Goal: Information Seeking & Learning: Learn about a topic

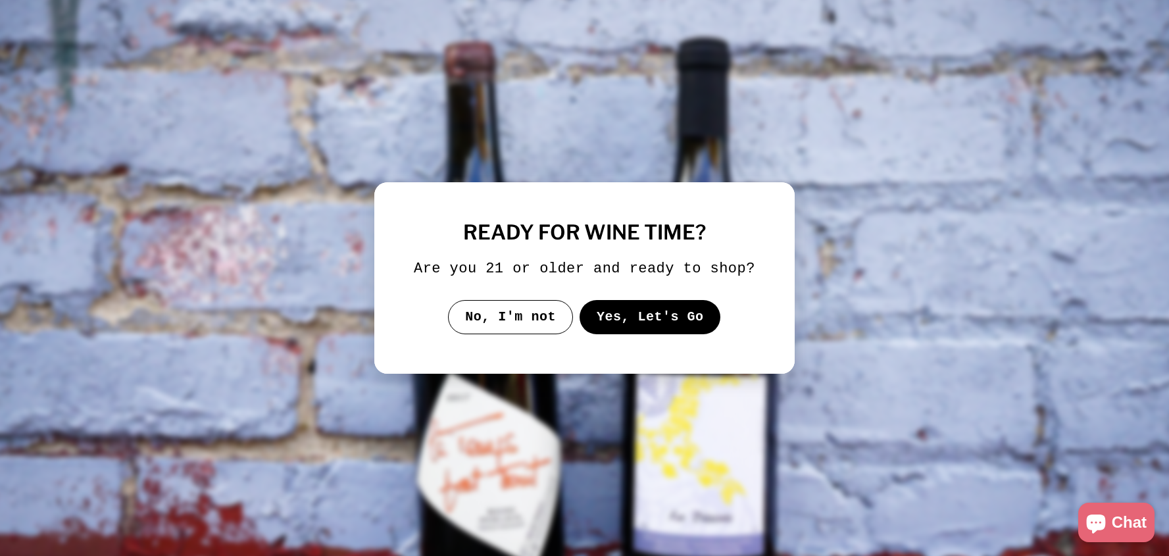
click at [665, 327] on button "Yes, Let's Go" at bounding box center [649, 317] width 141 height 34
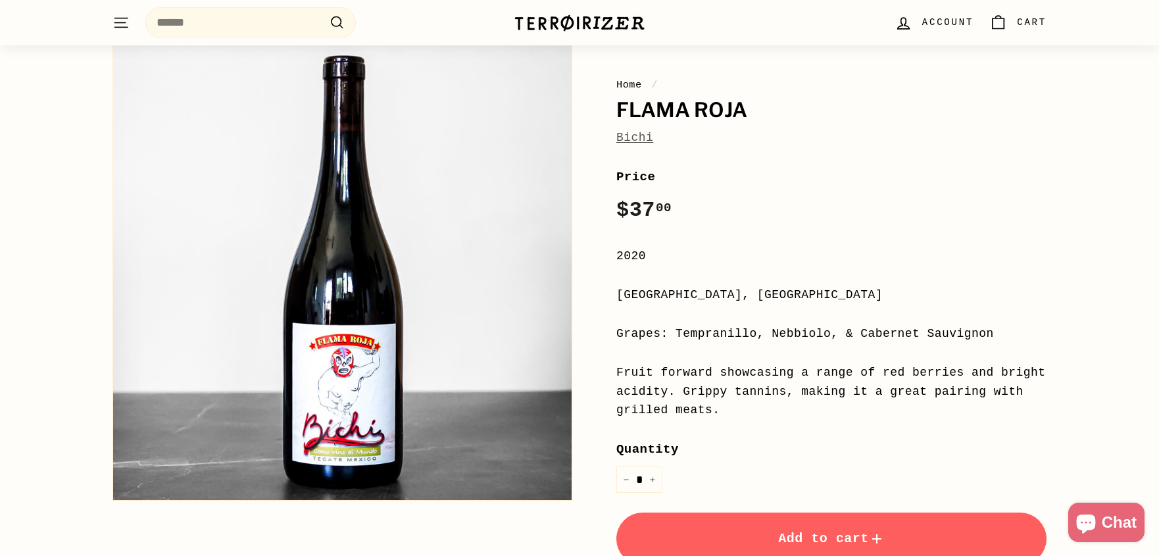
scroll to position [107, 0]
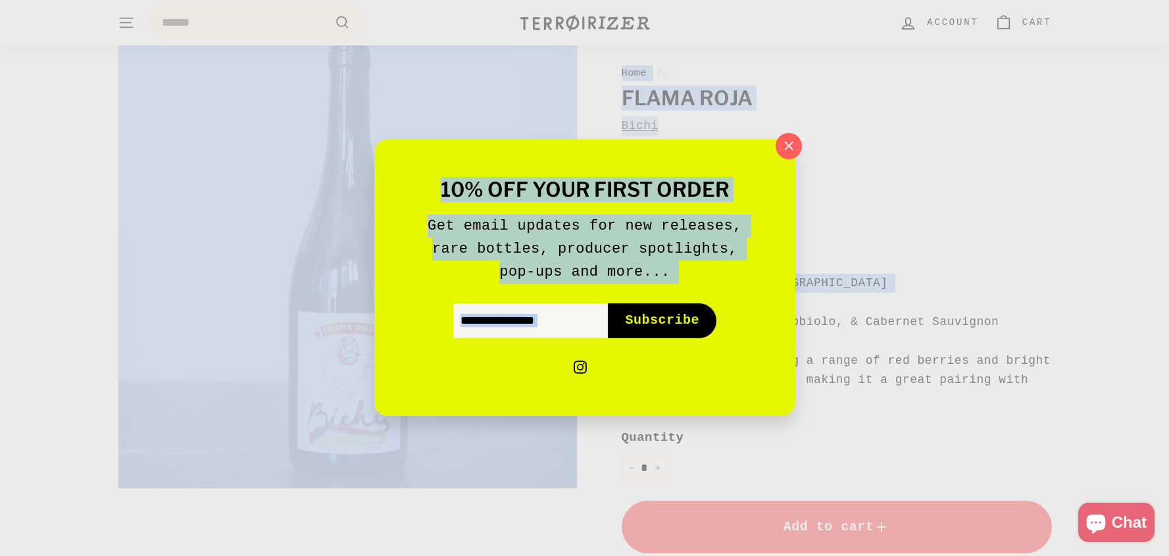
drag, startPoint x: 609, startPoint y: 314, endPoint x: 1002, endPoint y: 391, distance: 400.1
click at [791, 152] on icon "button" at bounding box center [788, 146] width 18 height 18
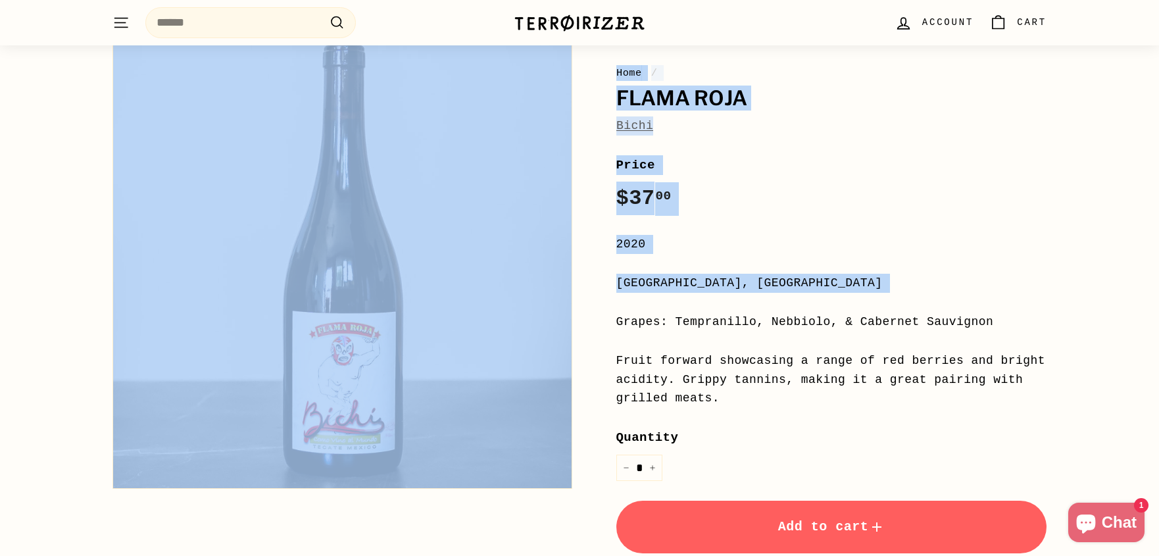
scroll to position [338, 0]
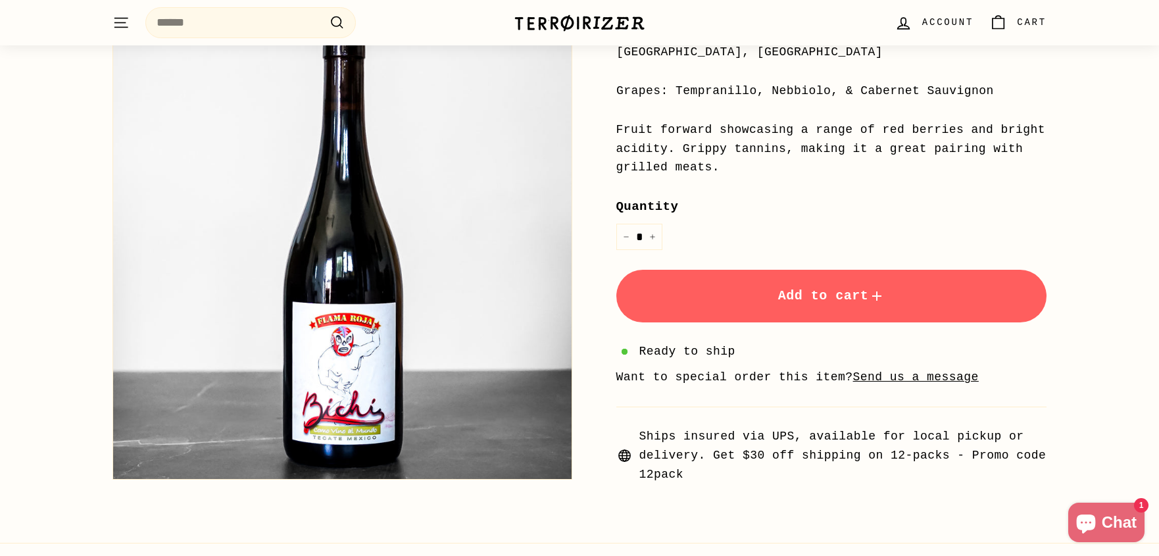
click at [808, 433] on span "Ships insured via UPS, available for local pickup or delivery. Get $30 off ship…" at bounding box center [842, 455] width 407 height 57
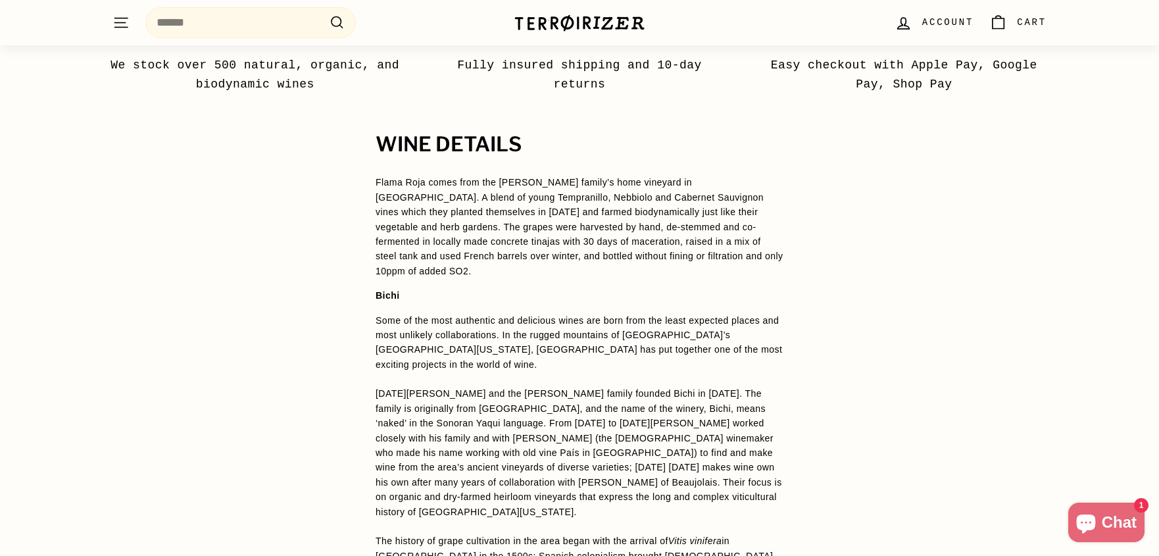
scroll to position [963, 0]
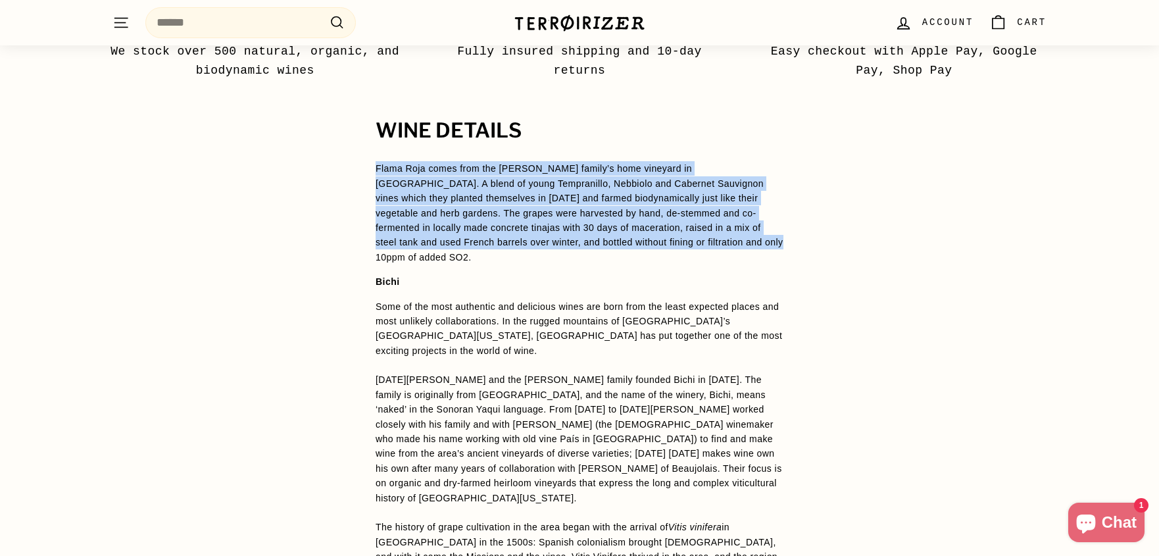
drag, startPoint x: 366, startPoint y: 170, endPoint x: 758, endPoint y: 241, distance: 398.3
copy p "Flama Roja comes from the [PERSON_NAME] family’s home vineyard in [GEOGRAPHIC_D…"
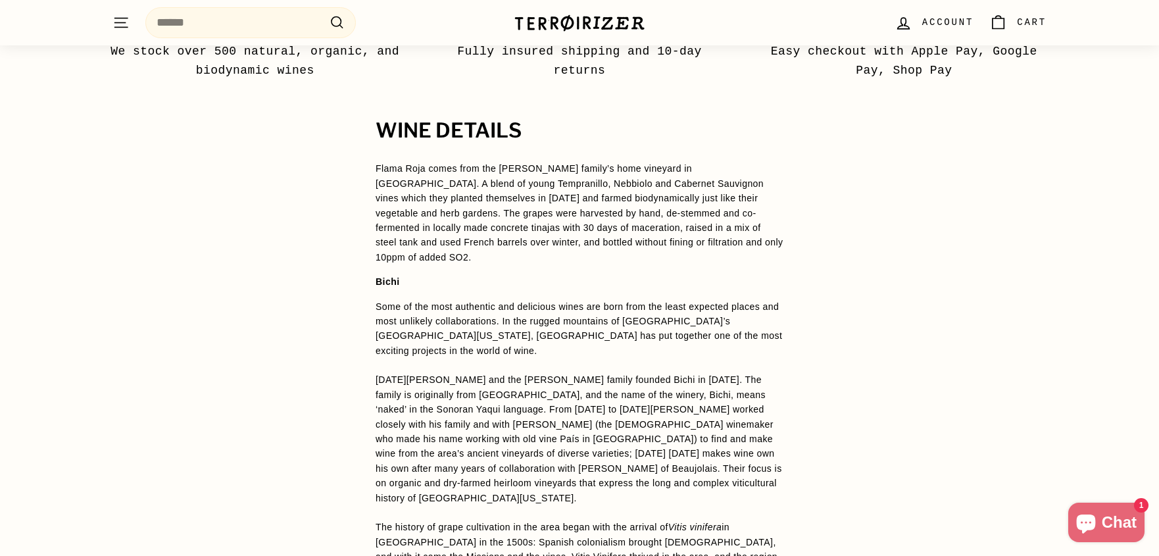
click at [743, 399] on span "[DATE][PERSON_NAME] and the [PERSON_NAME] family founded Bichi in [DATE]. The f…" at bounding box center [578, 438] width 406 height 128
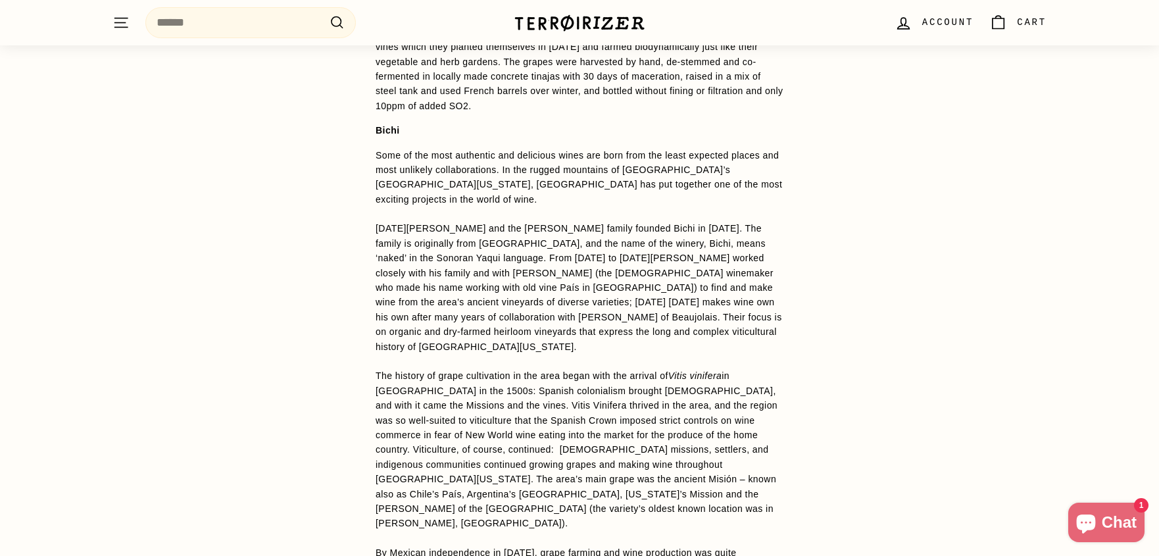
scroll to position [1126, 0]
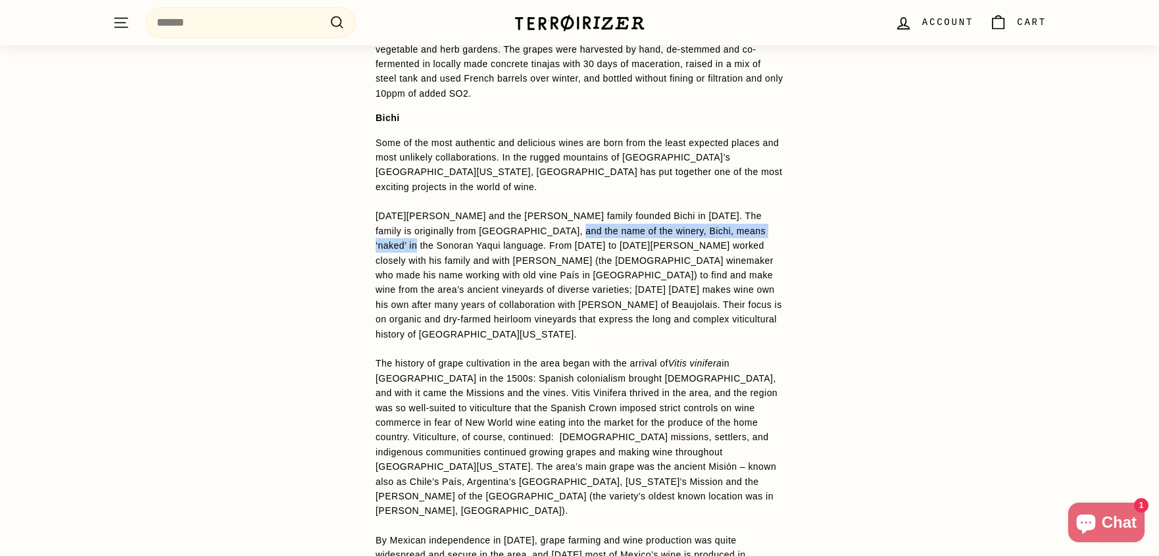
drag, startPoint x: 541, startPoint y: 199, endPoint x: 782, endPoint y: 206, distance: 240.8
click at [782, 206] on p "Some of the most authentic and delicious wines are born from the least expected…" at bounding box center [579, 554] width 408 height 839
copy span "Bichi, means ‘naked’ in the Sonoran Yaqui language."
click at [694, 264] on span "[DATE][PERSON_NAME] and the [PERSON_NAME] family founded Bichi in [DATE]. The f…" at bounding box center [578, 274] width 406 height 128
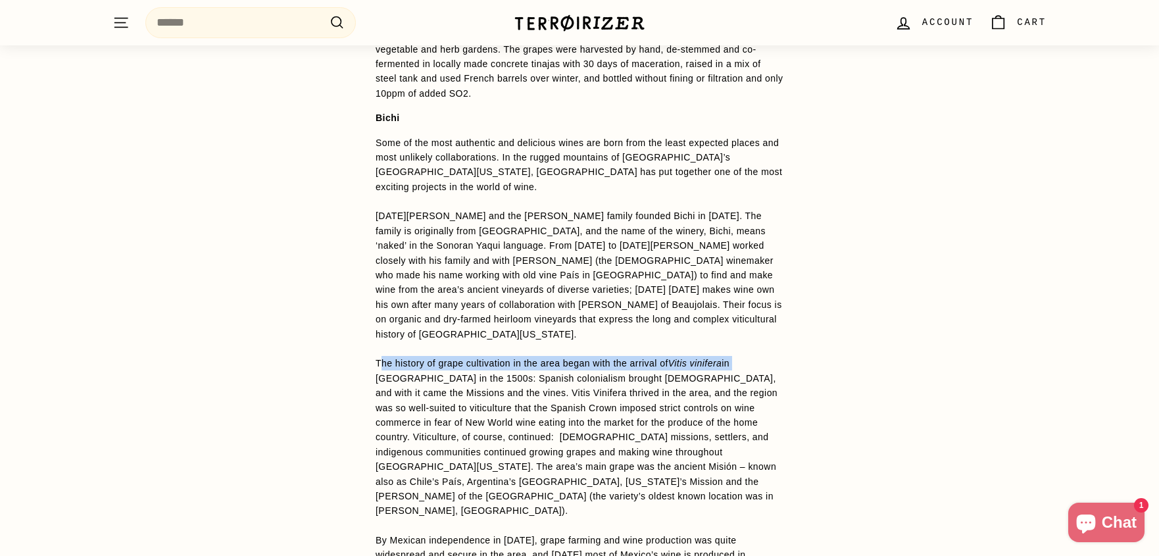
drag, startPoint x: 379, startPoint y: 318, endPoint x: 765, endPoint y: 318, distance: 386.7
click at [765, 318] on p "Some of the most authentic and delicious wines are born from the least expected…" at bounding box center [579, 554] width 408 height 839
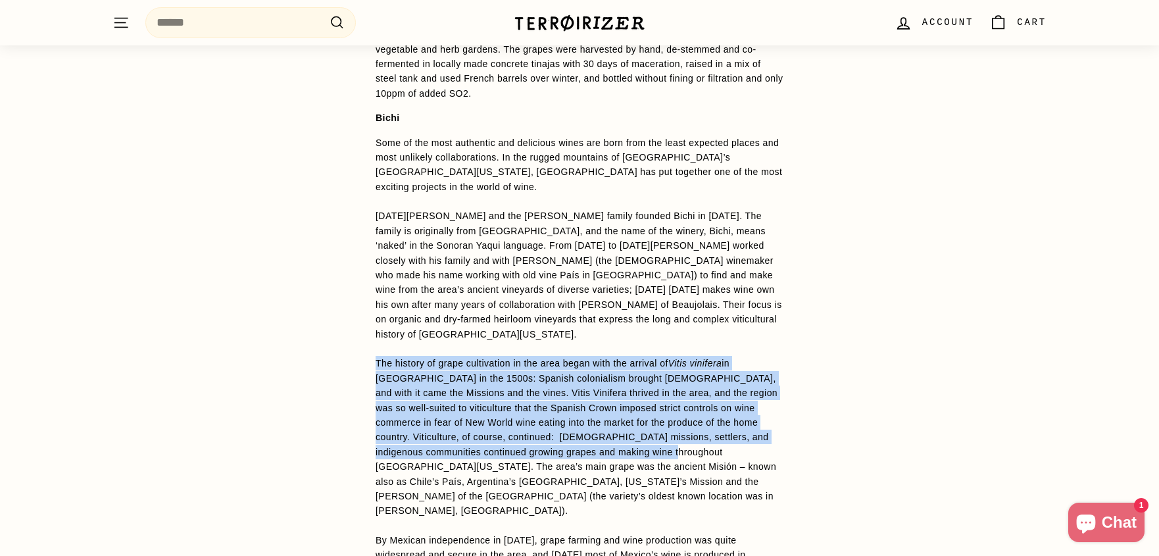
drag, startPoint x: 351, startPoint y: 316, endPoint x: 757, endPoint y: 408, distance: 415.9
click at [758, 408] on div "WINE DETAILS Flama Roja comes from the [PERSON_NAME] family’s home vineyard in …" at bounding box center [579, 528] width 460 height 1144
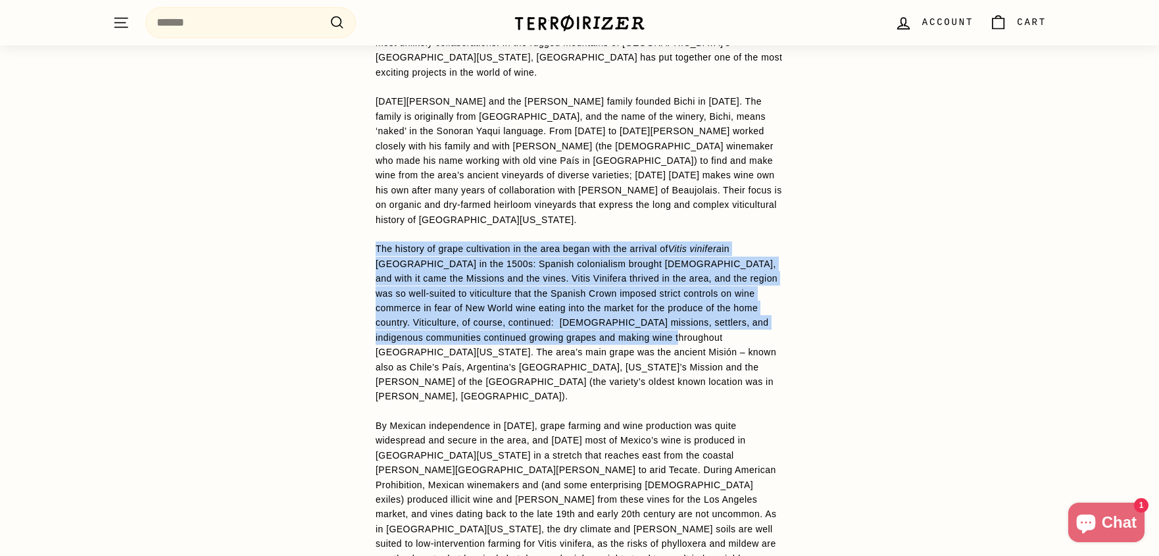
scroll to position [1339, 0]
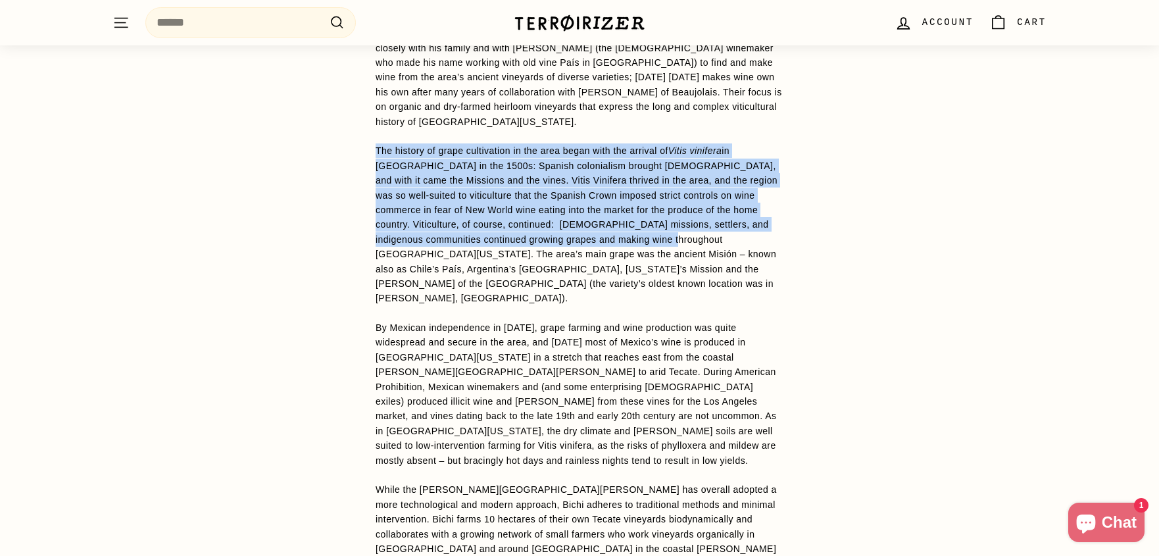
copy p "The history of grape cultivation in the area began with the arrival of Vitis vi…"
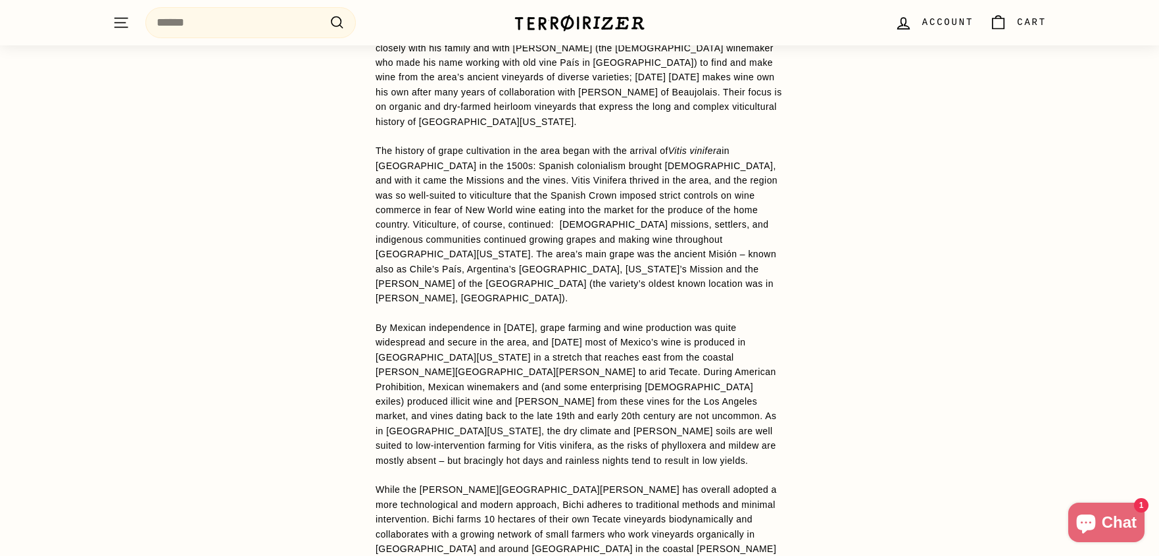
click at [650, 322] on span "By Mexican independence in [DATE], grape farming and wine production was quite …" at bounding box center [575, 393] width 400 height 143
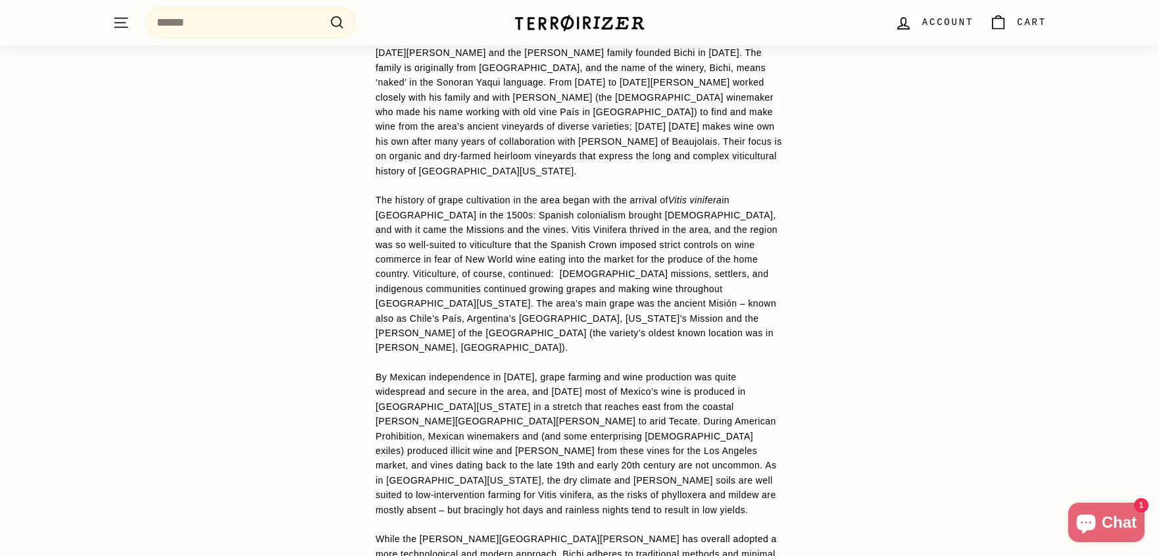
scroll to position [1292, 0]
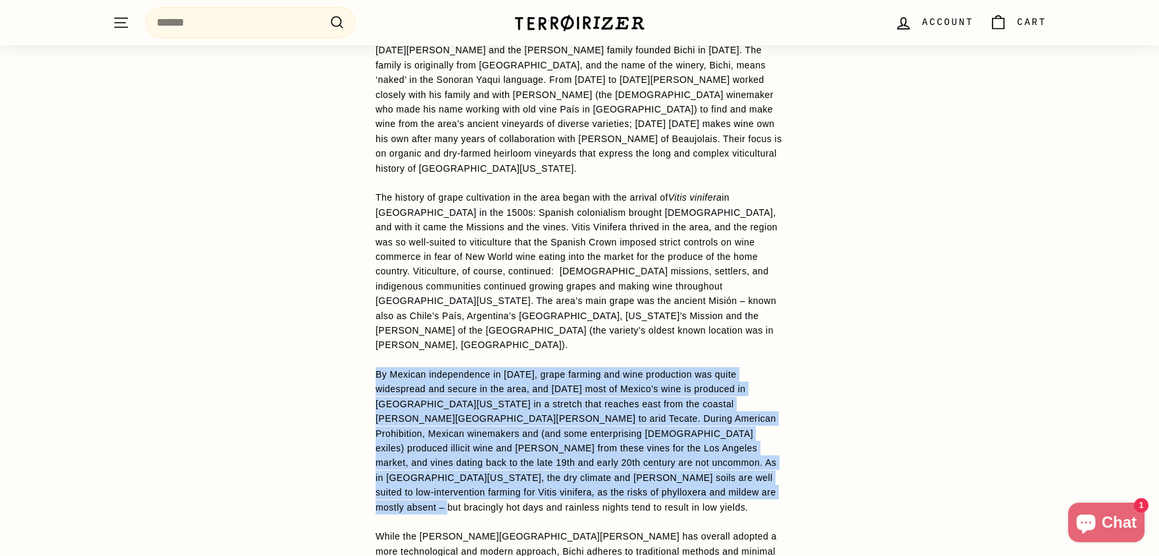
drag, startPoint x: 372, startPoint y: 317, endPoint x: 810, endPoint y: 433, distance: 453.2
click at [815, 436] on div "WINE DETAILS Flama Roja comes from the [PERSON_NAME] family’s home vineyard in …" at bounding box center [579, 362] width 1159 height 1144
copy span "By Mexican independence in [DATE], grape farming and wine production was quite …"
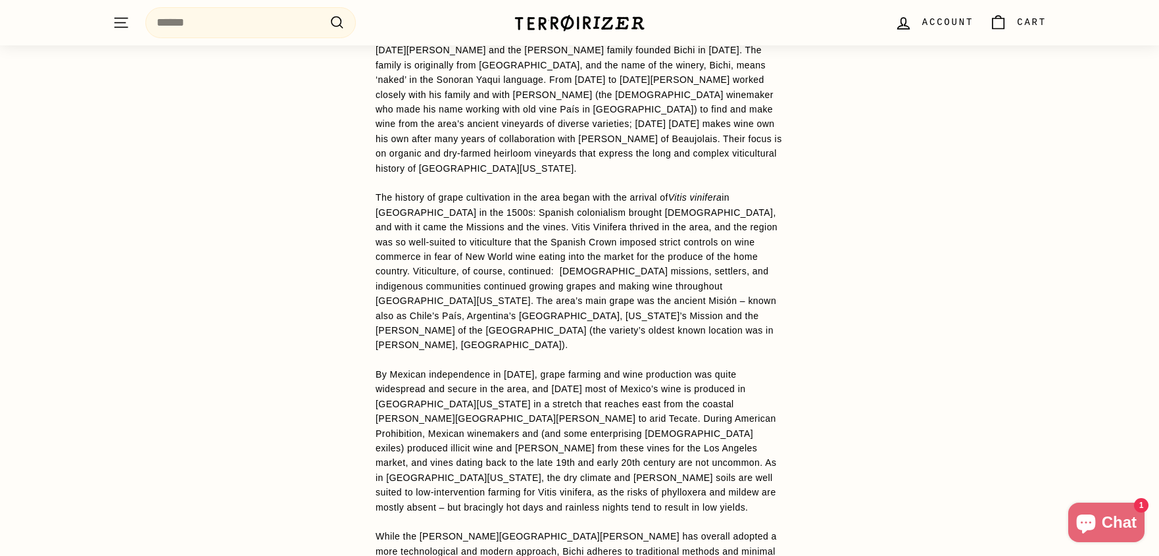
click at [527, 219] on p "Some of the most authentic and delicious wines are born from the least expected…" at bounding box center [579, 389] width 408 height 839
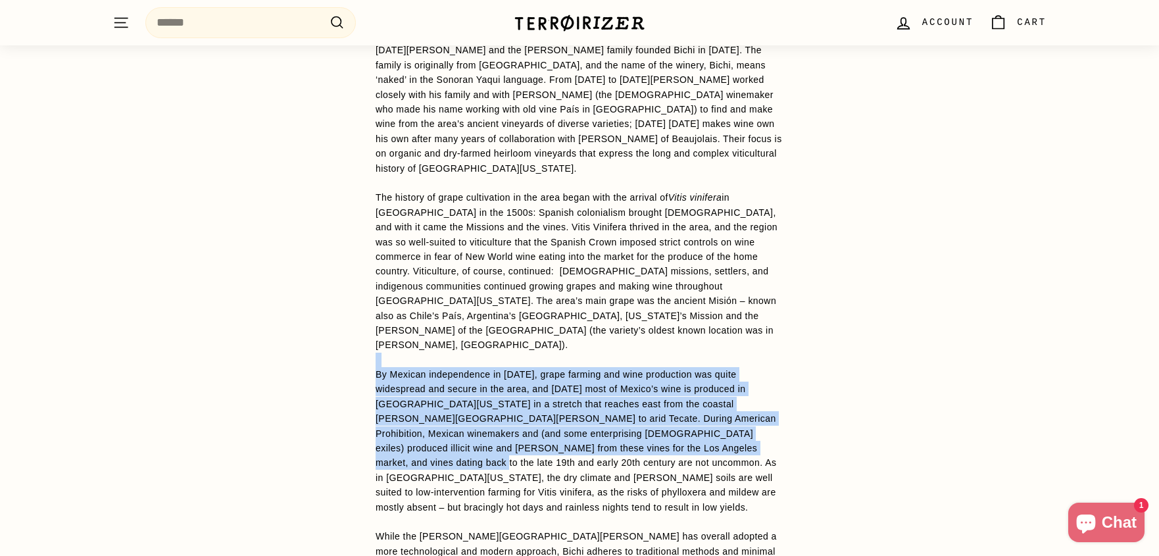
drag, startPoint x: 351, startPoint y: 306, endPoint x: 877, endPoint y: 395, distance: 533.5
click at [877, 395] on div "WINE DETAILS Flama Roja comes from the [PERSON_NAME] family’s home vineyard in …" at bounding box center [579, 362] width 1159 height 1144
copy p "By Mexican independence in [DATE], grape farming and wine production was quite …"
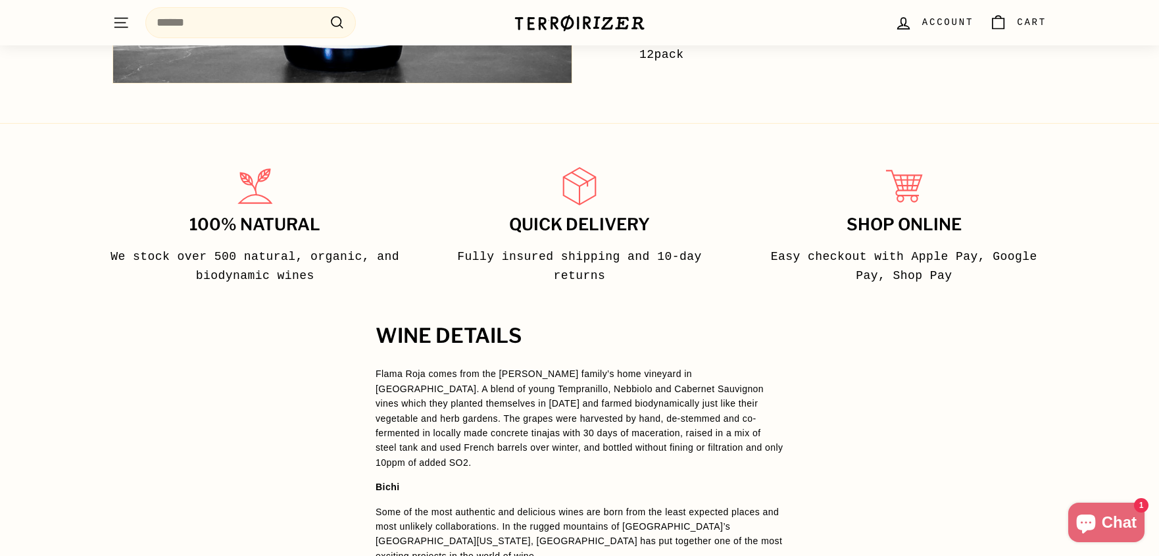
scroll to position [0, 0]
